Goal: Obtain resource: Download file/media

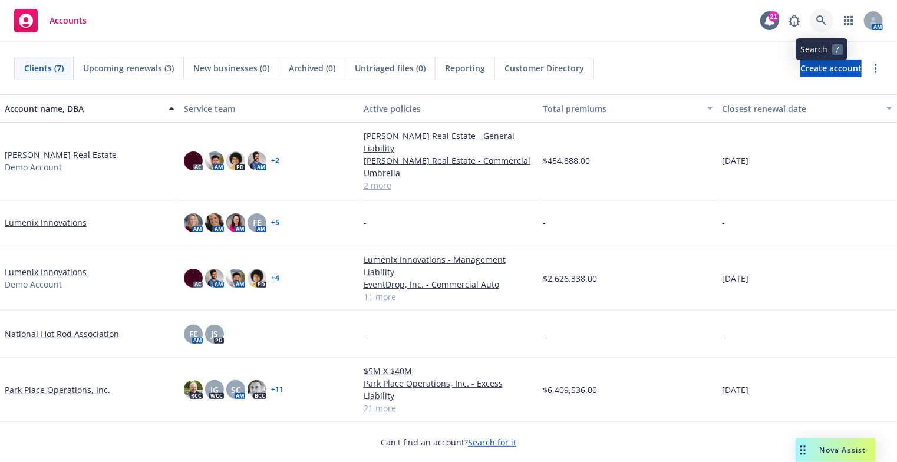
click at [820, 14] on link at bounding box center [822, 21] width 24 height 24
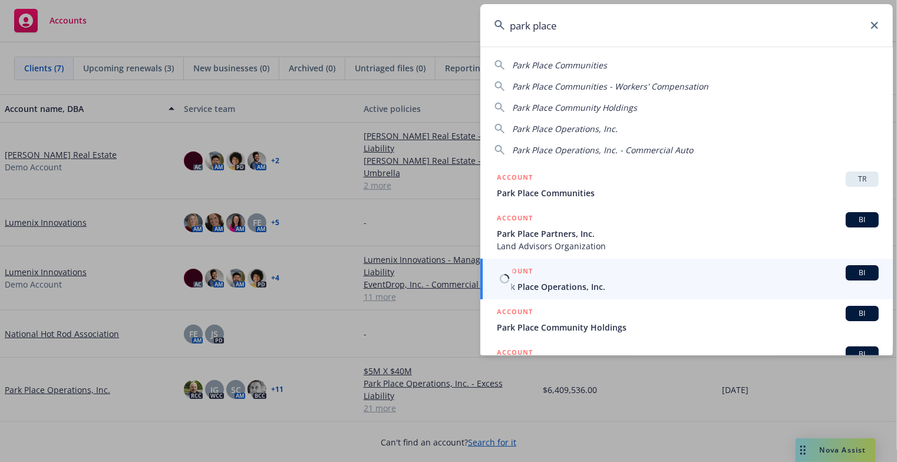
type input "park place"
click at [599, 292] on span "Park Place Operations, Inc." at bounding box center [688, 287] width 382 height 12
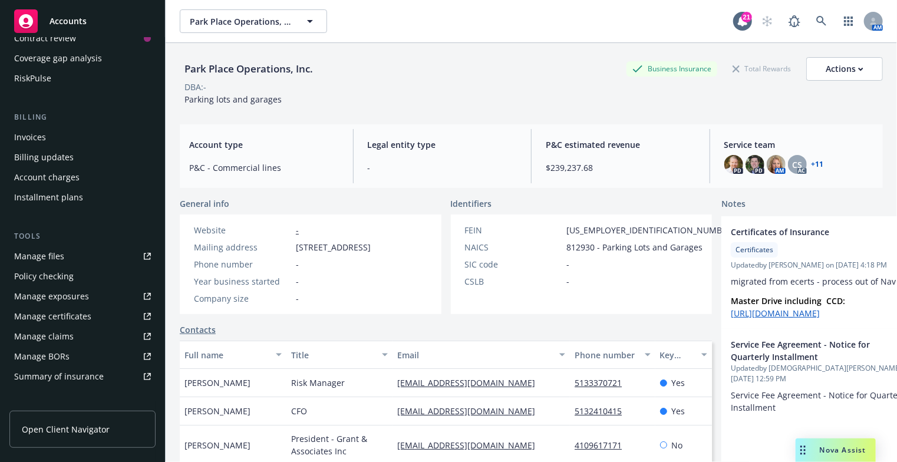
scroll to position [172, 0]
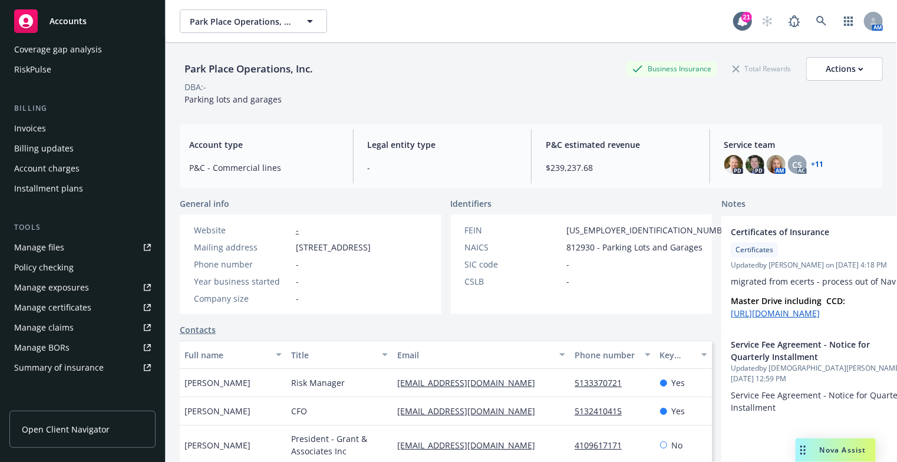
click at [59, 266] on div "Policy checking" at bounding box center [44, 267] width 60 height 19
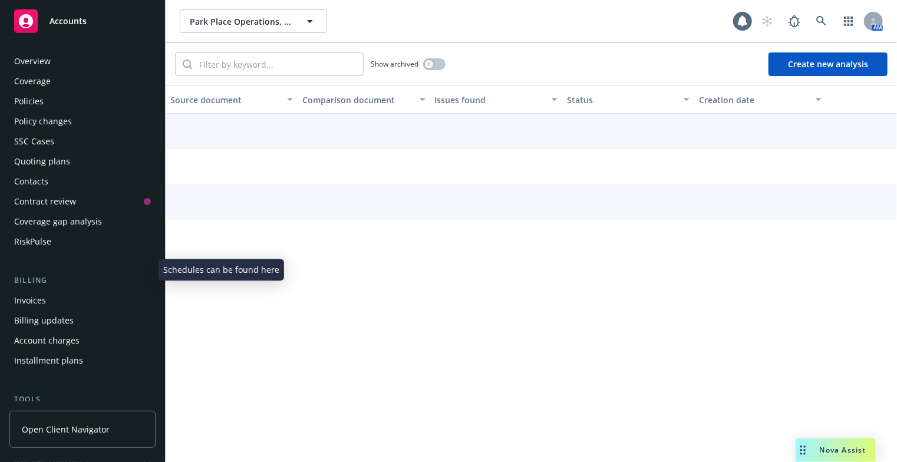
scroll to position [190, 0]
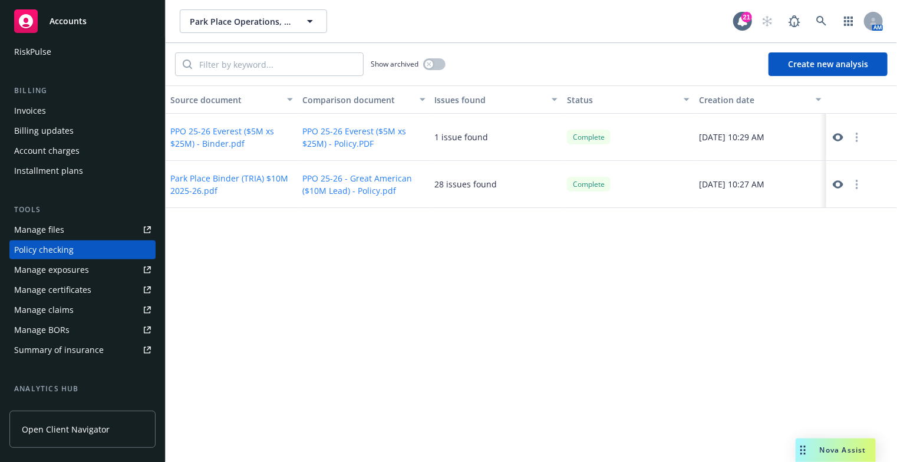
click at [842, 137] on icon at bounding box center [838, 137] width 11 height 8
click at [828, 450] on span "Nova Assist" at bounding box center [843, 450] width 47 height 10
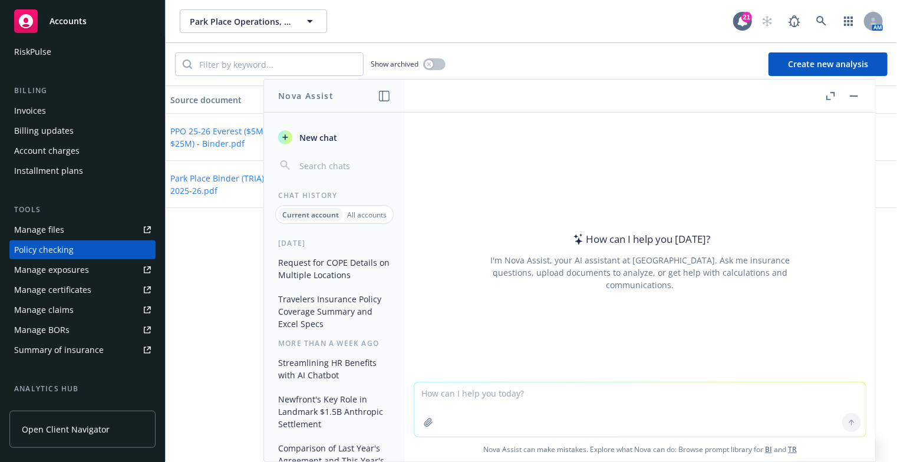
click at [315, 270] on button "Request for COPE Details on Multiple Locations" at bounding box center [335, 269] width 122 height 32
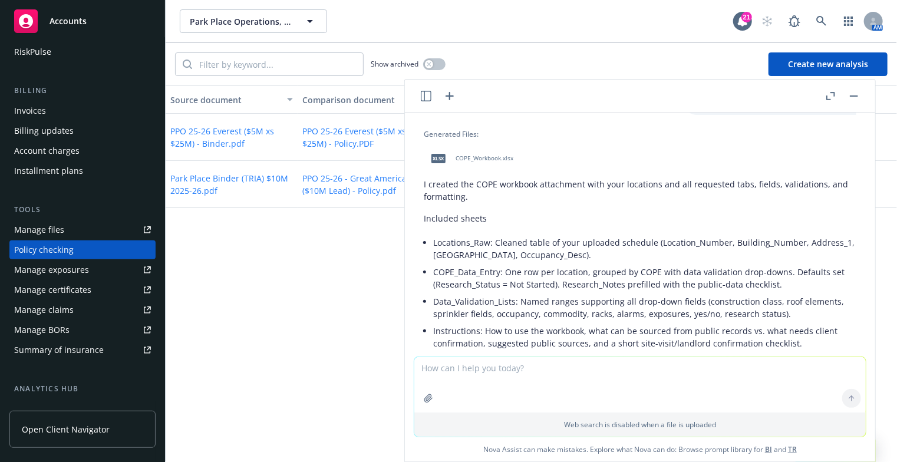
scroll to position [3431, 0]
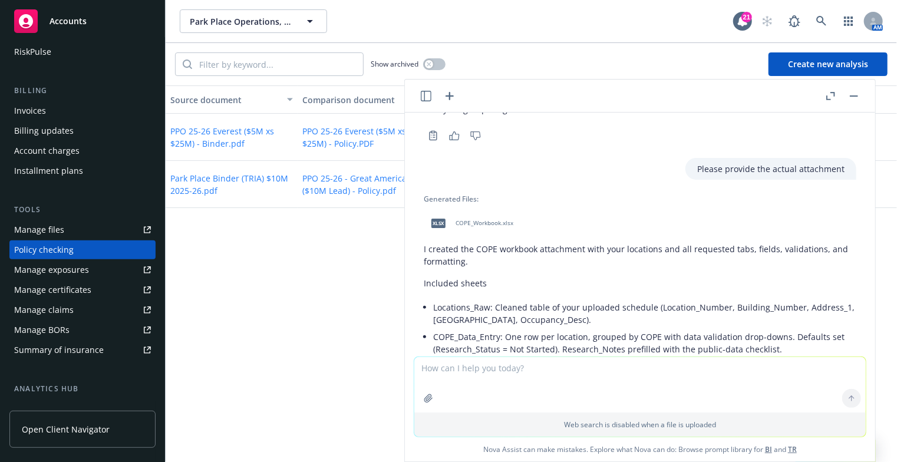
click at [476, 227] on span "COPE_Workbook.xlsx" at bounding box center [485, 223] width 58 height 8
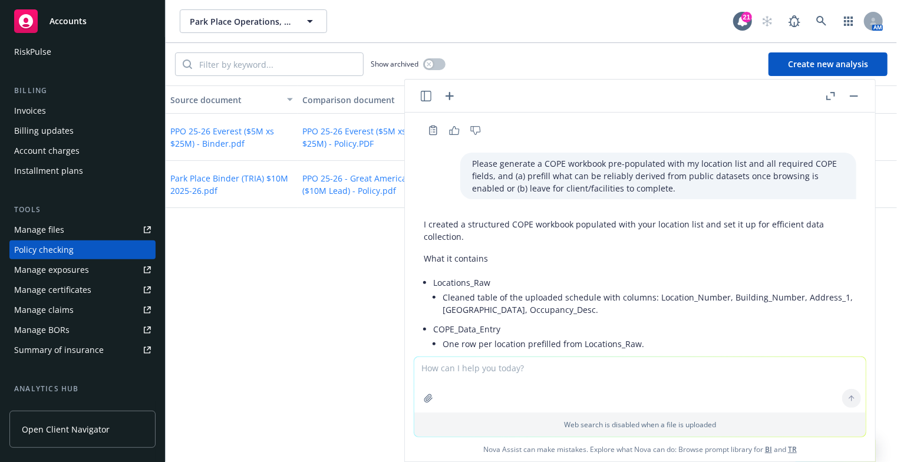
scroll to position [2854, 0]
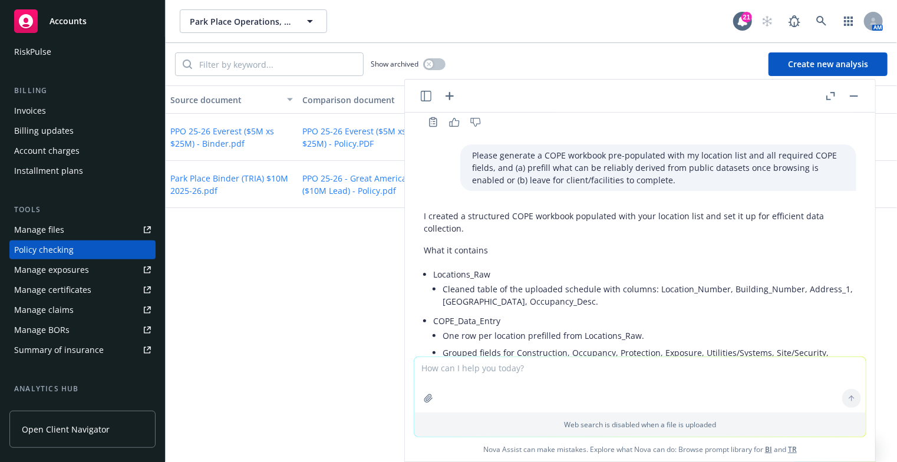
click at [851, 98] on button "button" at bounding box center [854, 96] width 14 height 14
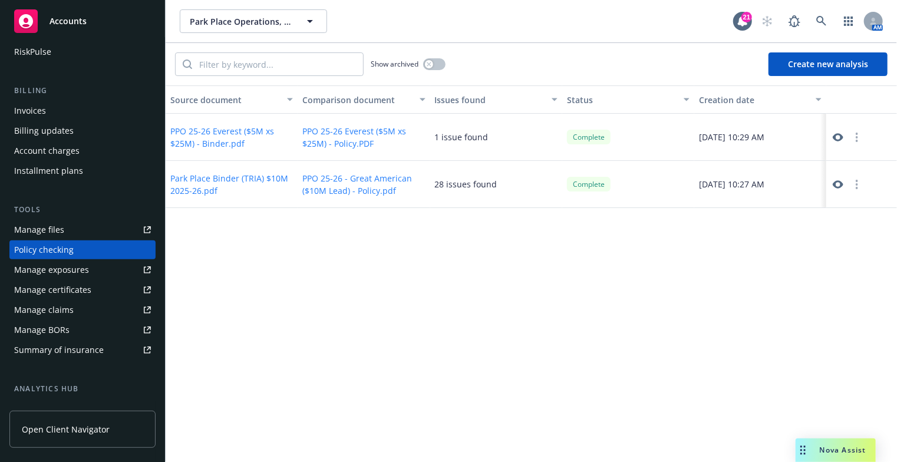
click at [811, 449] on div "Nova Assist" at bounding box center [843, 450] width 65 height 10
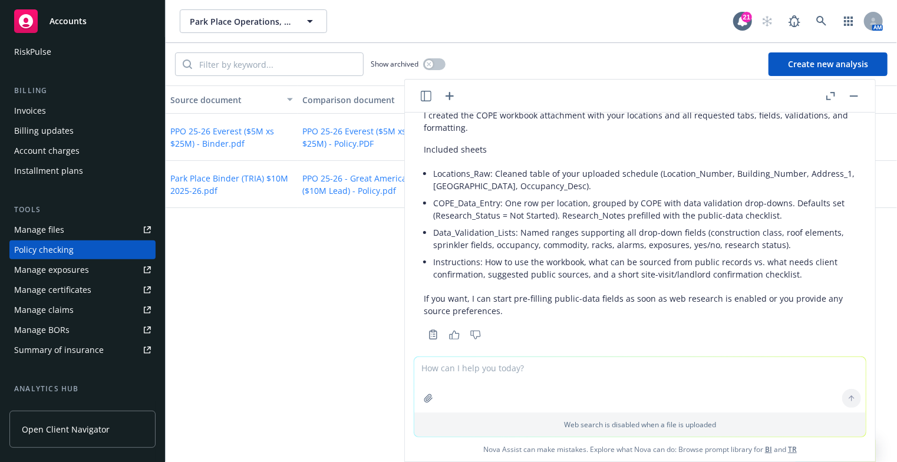
scroll to position [3591, 0]
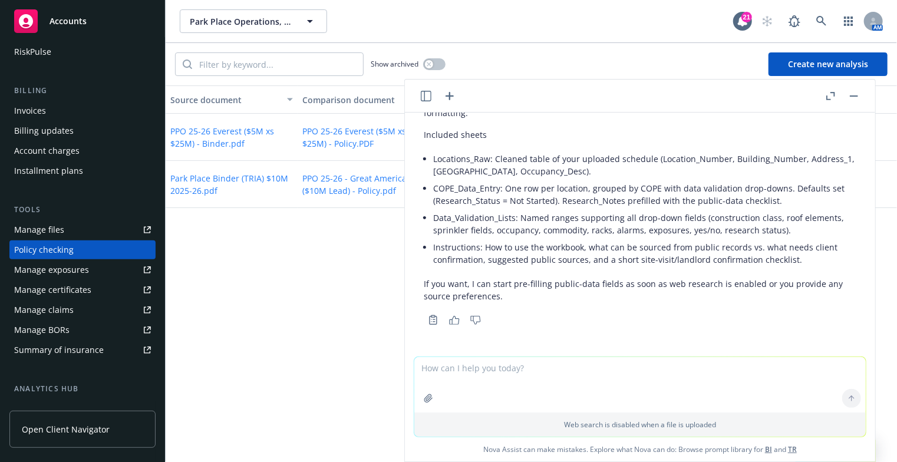
click at [592, 153] on li "Locations_Raw: Cleaned table of your uploaded schedule (Location_Number, Buildi…" at bounding box center [644, 164] width 423 height 29
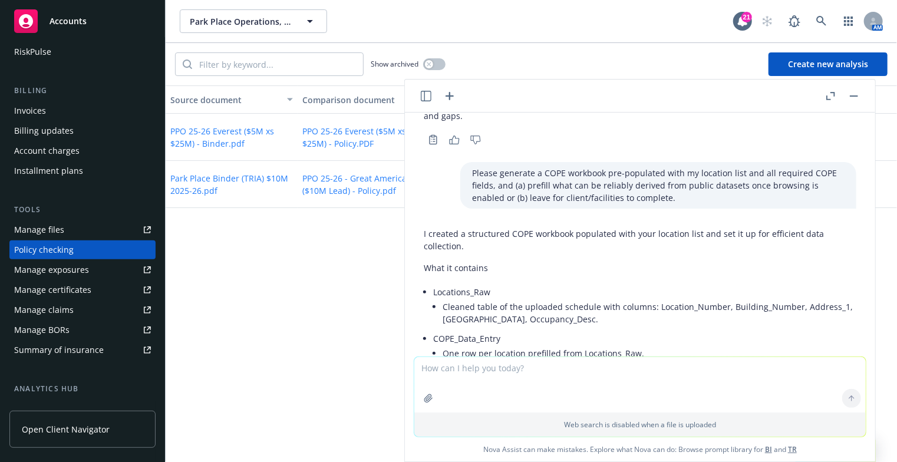
scroll to position [2860, 0]
